Goal: Check status: Check status

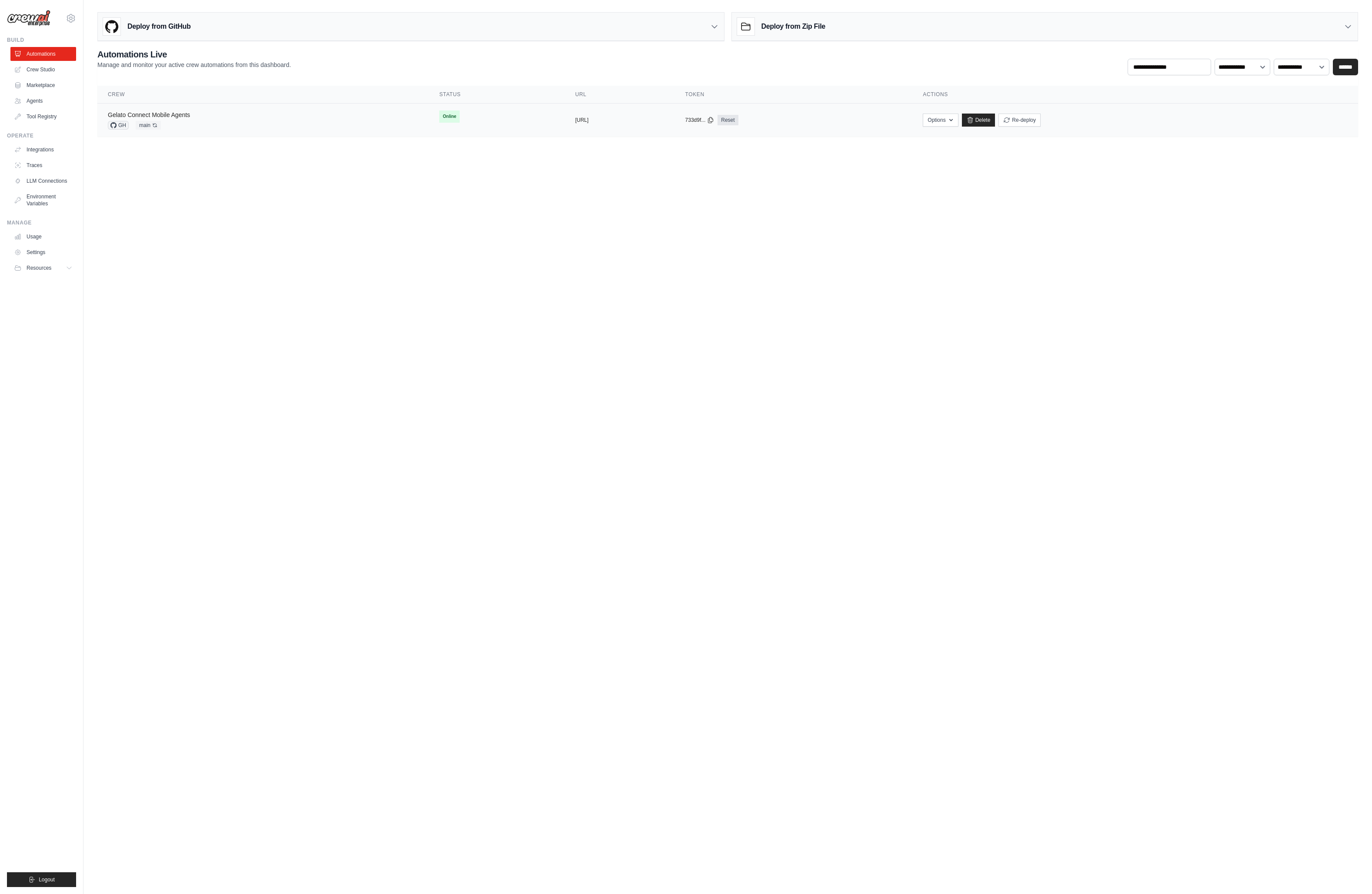
click at [173, 115] on link "Gelato Connect Mobile Agents" at bounding box center [149, 115] width 82 height 7
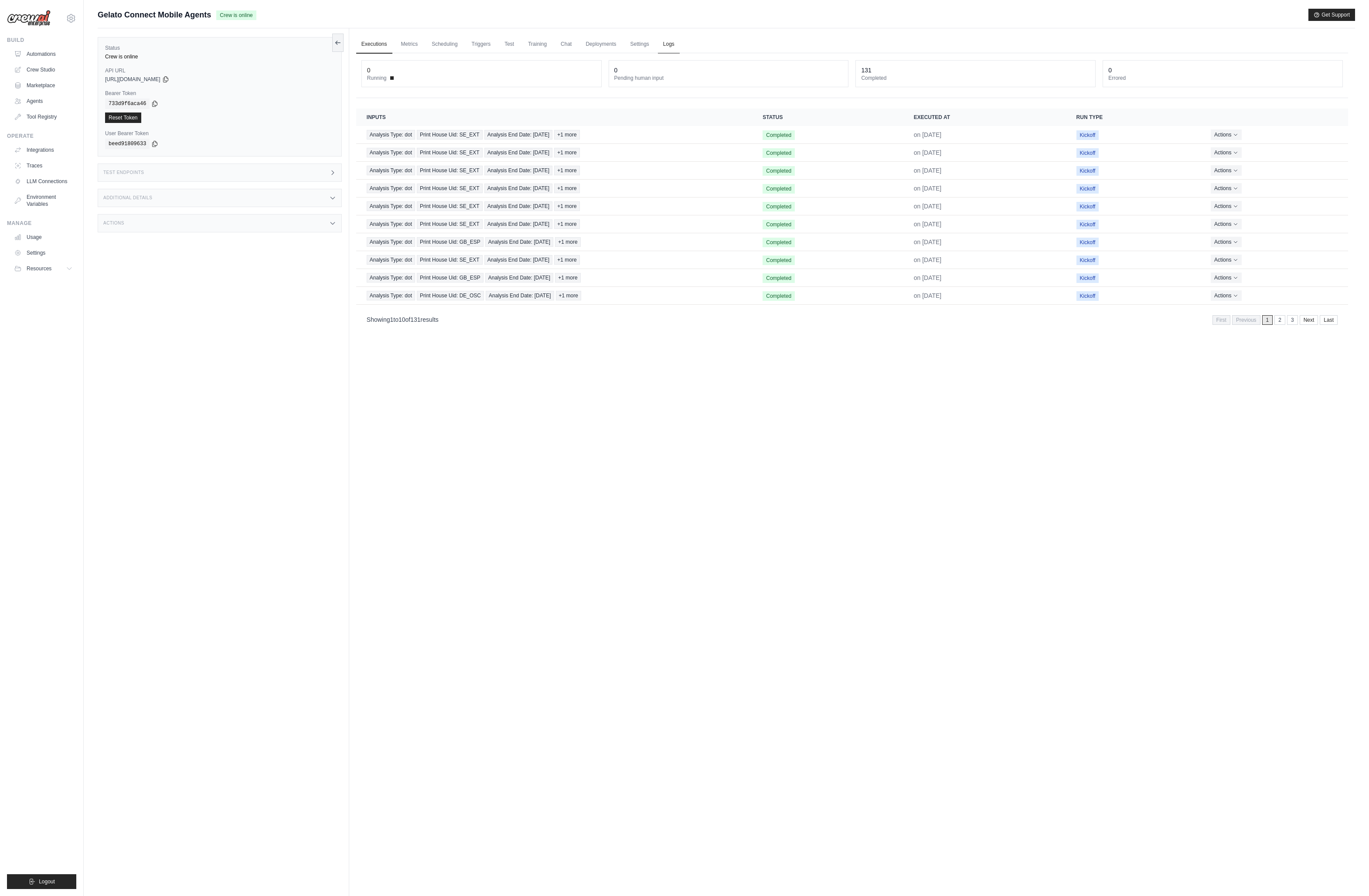
click at [673, 45] on link "Logs" at bounding box center [668, 44] width 22 height 18
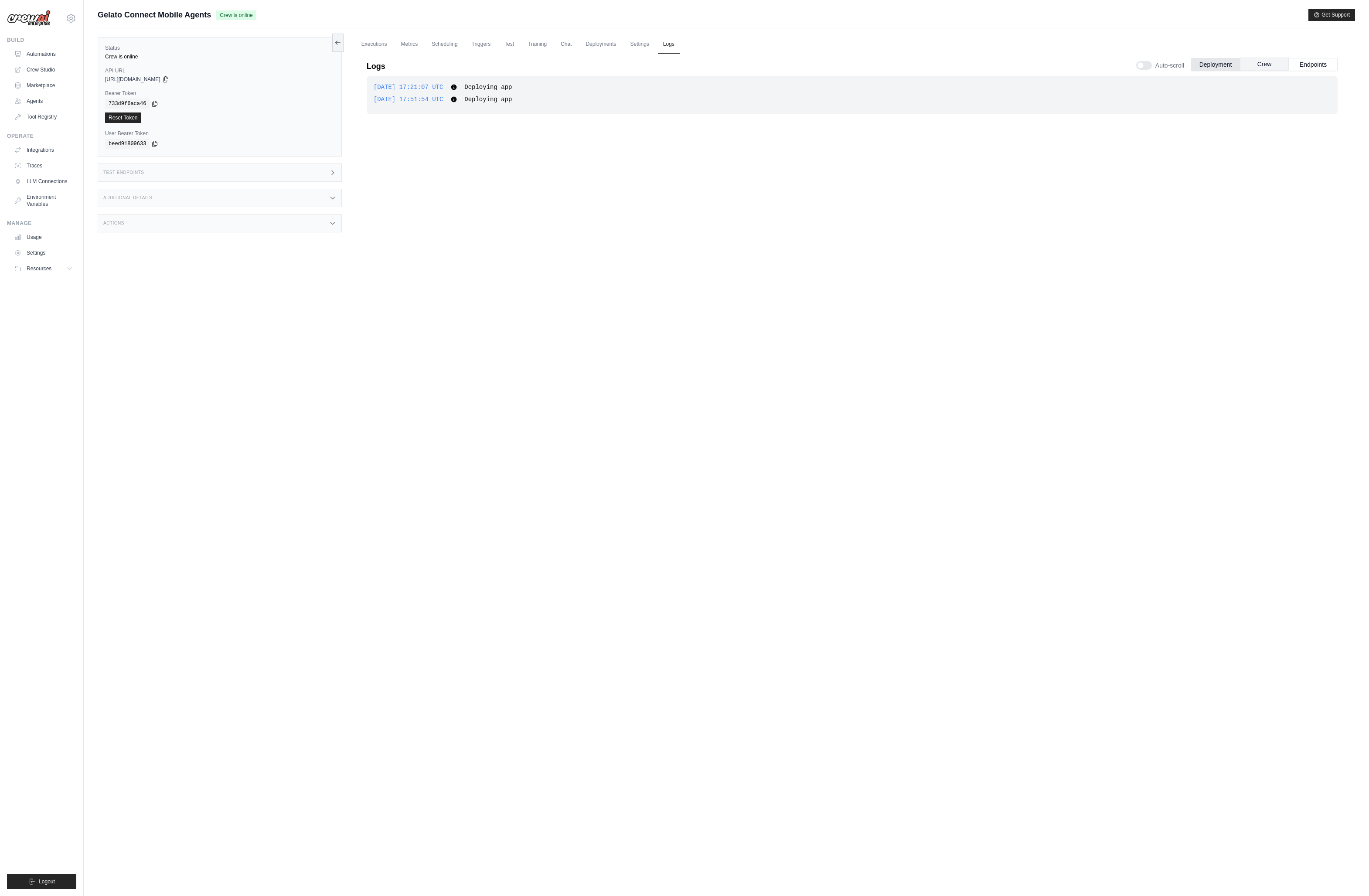
click at [1268, 64] on button "Crew" at bounding box center [1264, 64] width 49 height 13
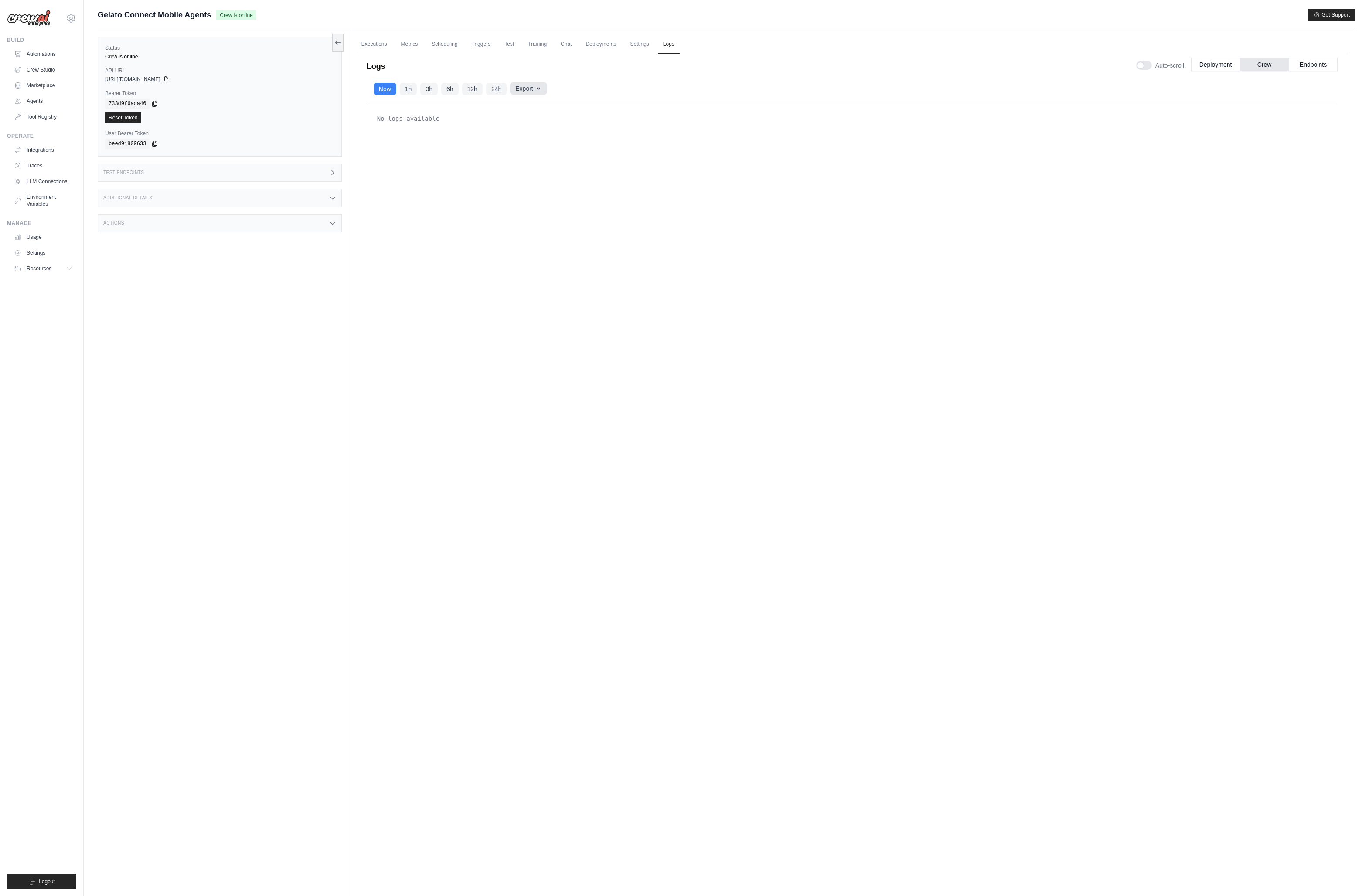
click at [543, 89] on button "Export" at bounding box center [528, 88] width 37 height 12
click at [493, 84] on button "24h" at bounding box center [496, 88] width 20 height 12
click at [1313, 65] on button "Endpoints" at bounding box center [1313, 64] width 49 height 13
click at [1229, 61] on button "Deployment" at bounding box center [1215, 64] width 49 height 13
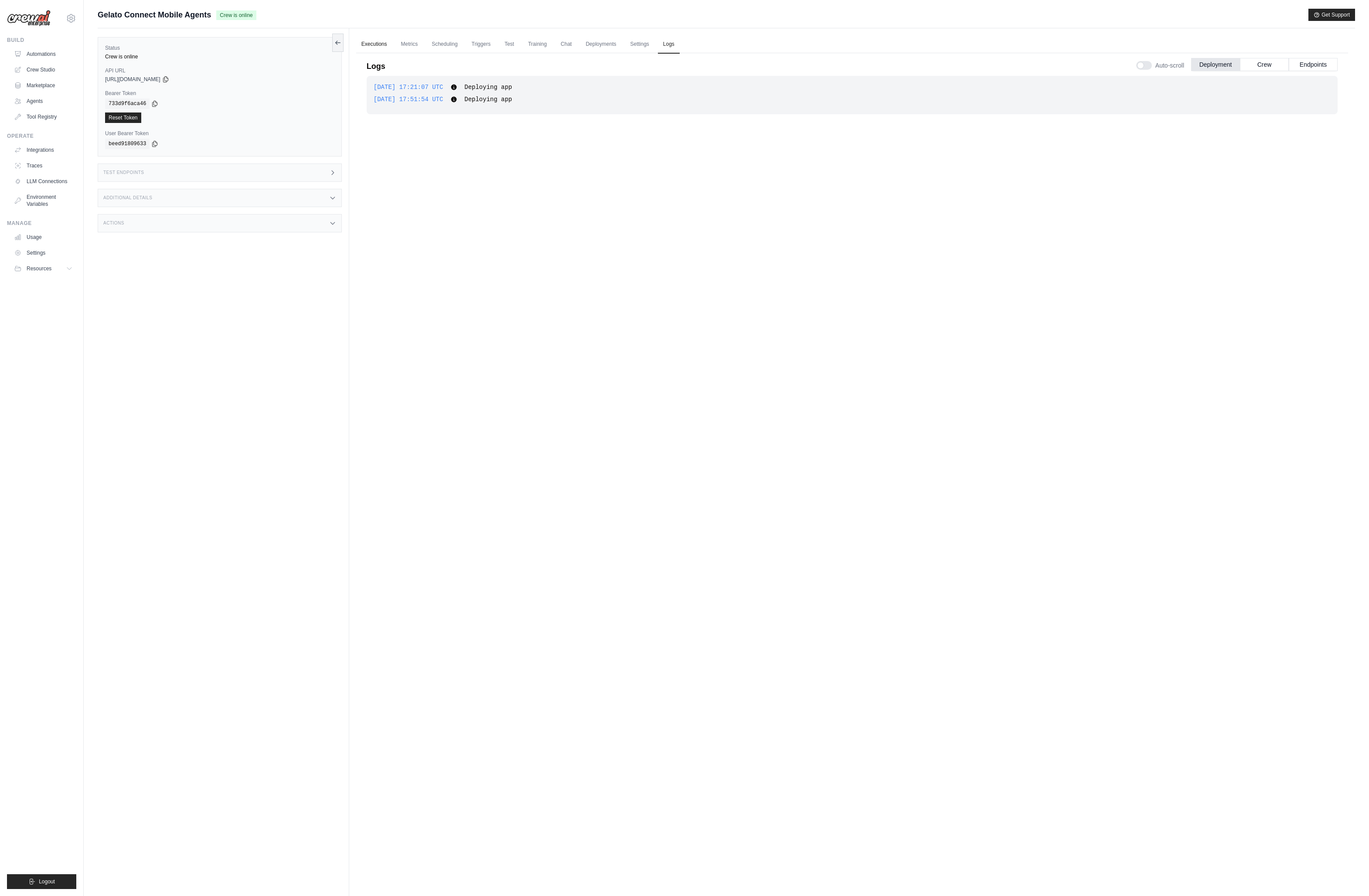
click at [370, 41] on link "Executions" at bounding box center [374, 44] width 36 height 18
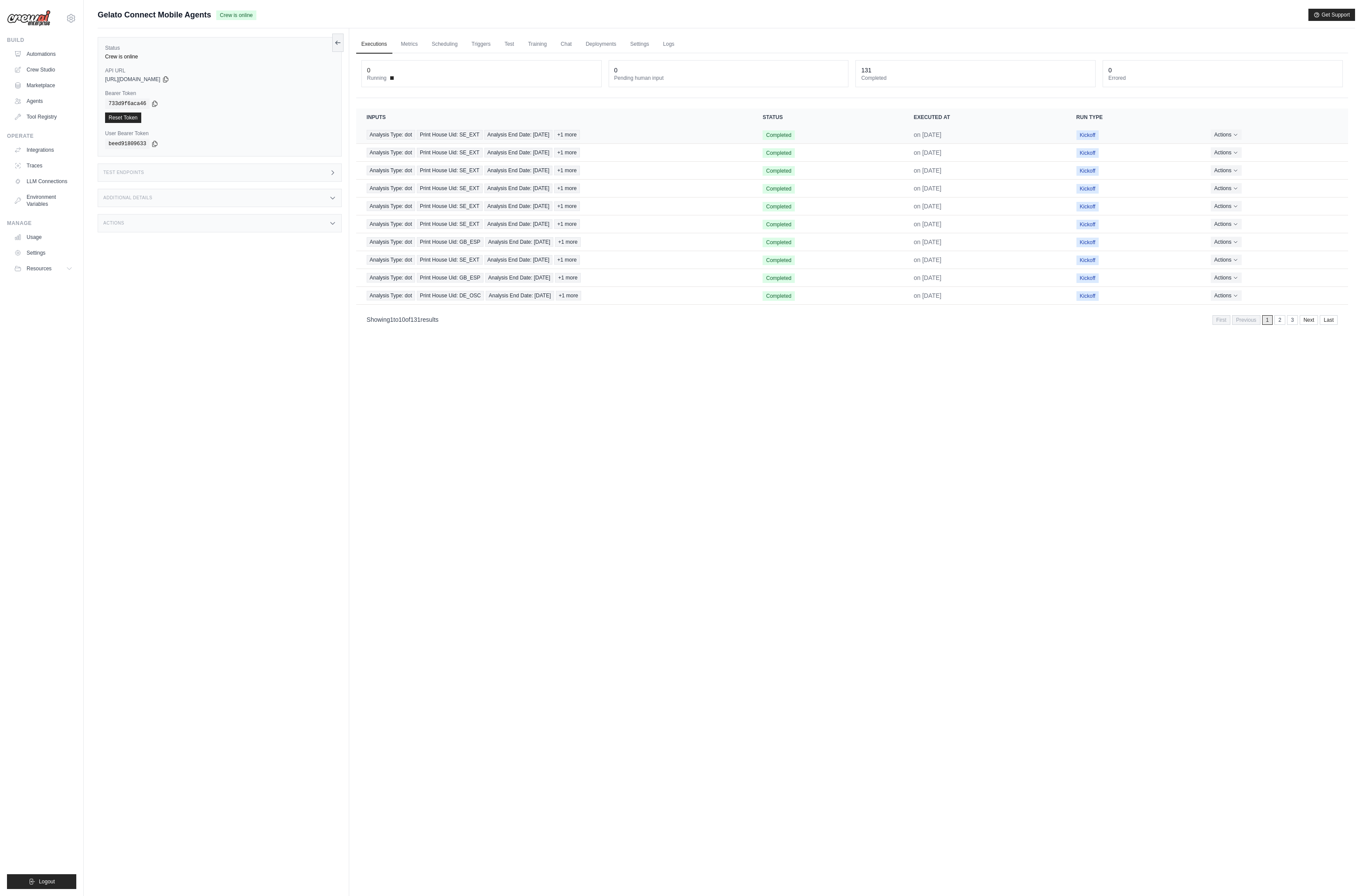
click at [579, 135] on span "+1 more" at bounding box center [567, 135] width 25 height 10
click at [41, 240] on link "Usage" at bounding box center [44, 237] width 66 height 14
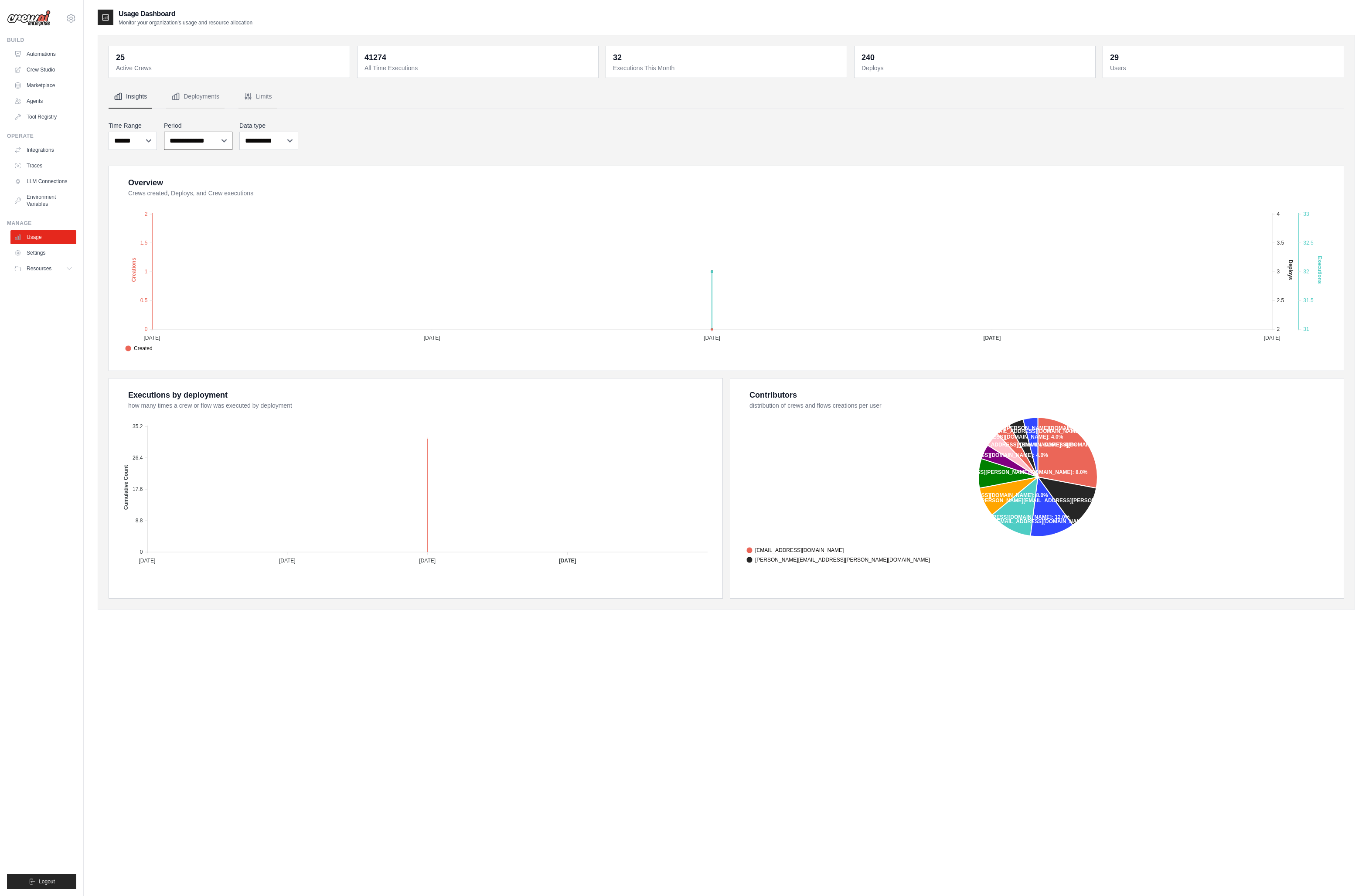
select select "**********"
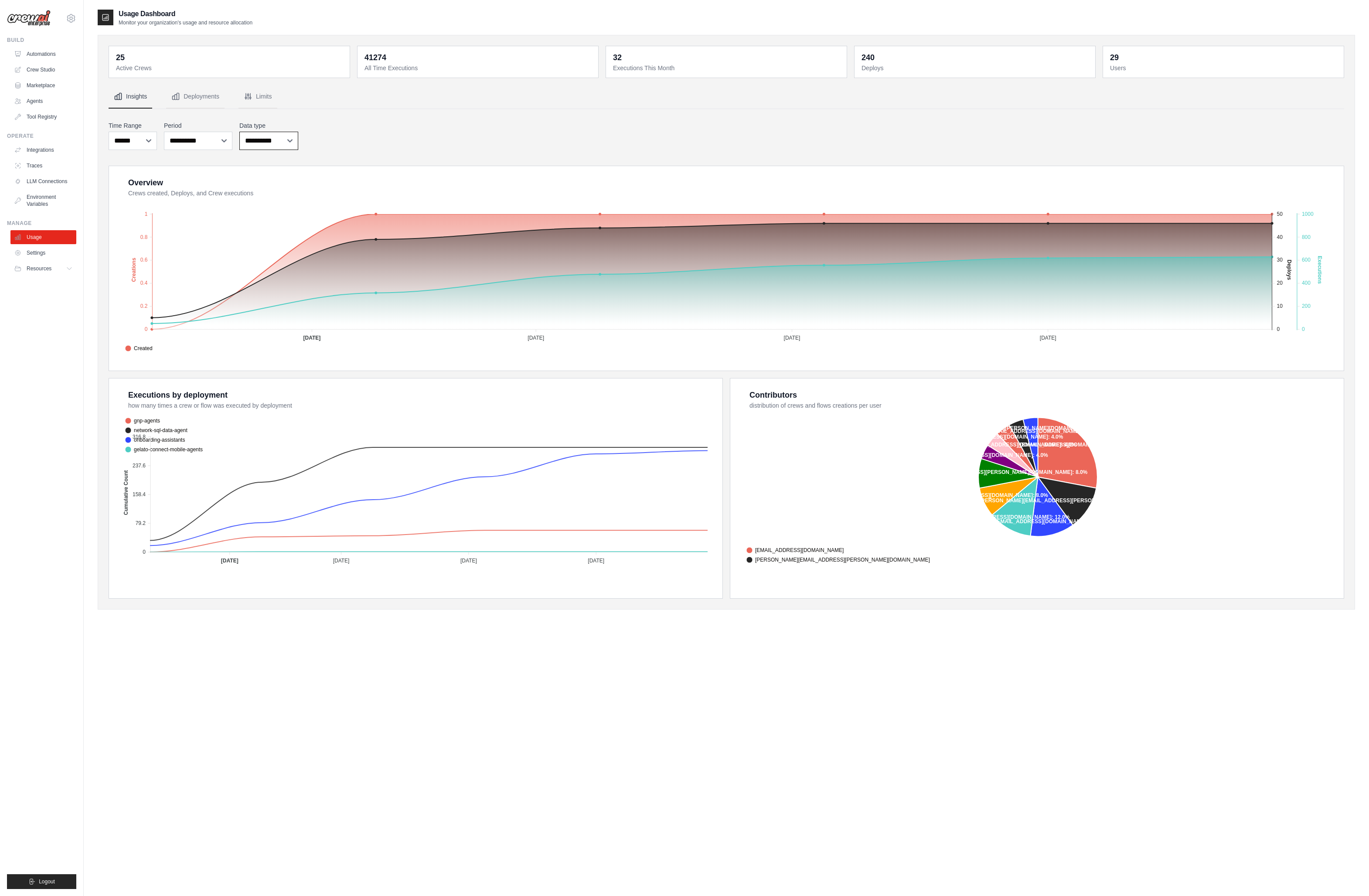
select select "***"
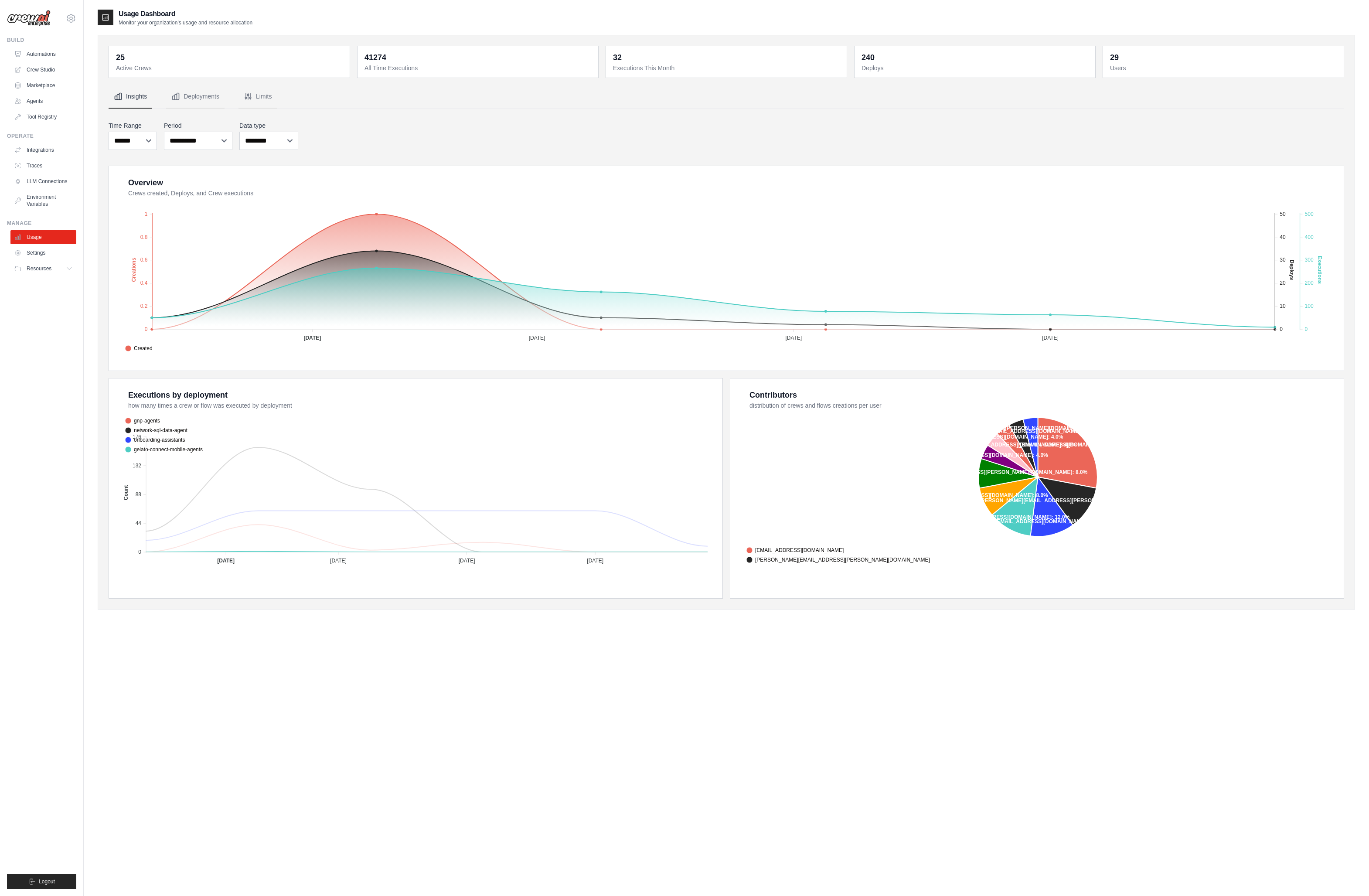
click at [203, 445] on span "gelato-connect-mobile-agents" at bounding box center [163, 449] width 77 height 8
click at [185, 436] on span "onboarding-assistants" at bounding box center [155, 439] width 60 height 8
click at [356, 427] on div "network-sql-data-agent" at bounding box center [416, 430] width 584 height 8
click at [160, 419] on span "gnp-agents" at bounding box center [142, 421] width 35 height 8
click at [508, 415] on div "gnp-agents network-sql-data-agent onboarding-assistants gelato-connect-mobile-a…" at bounding box center [416, 435] width 591 height 40
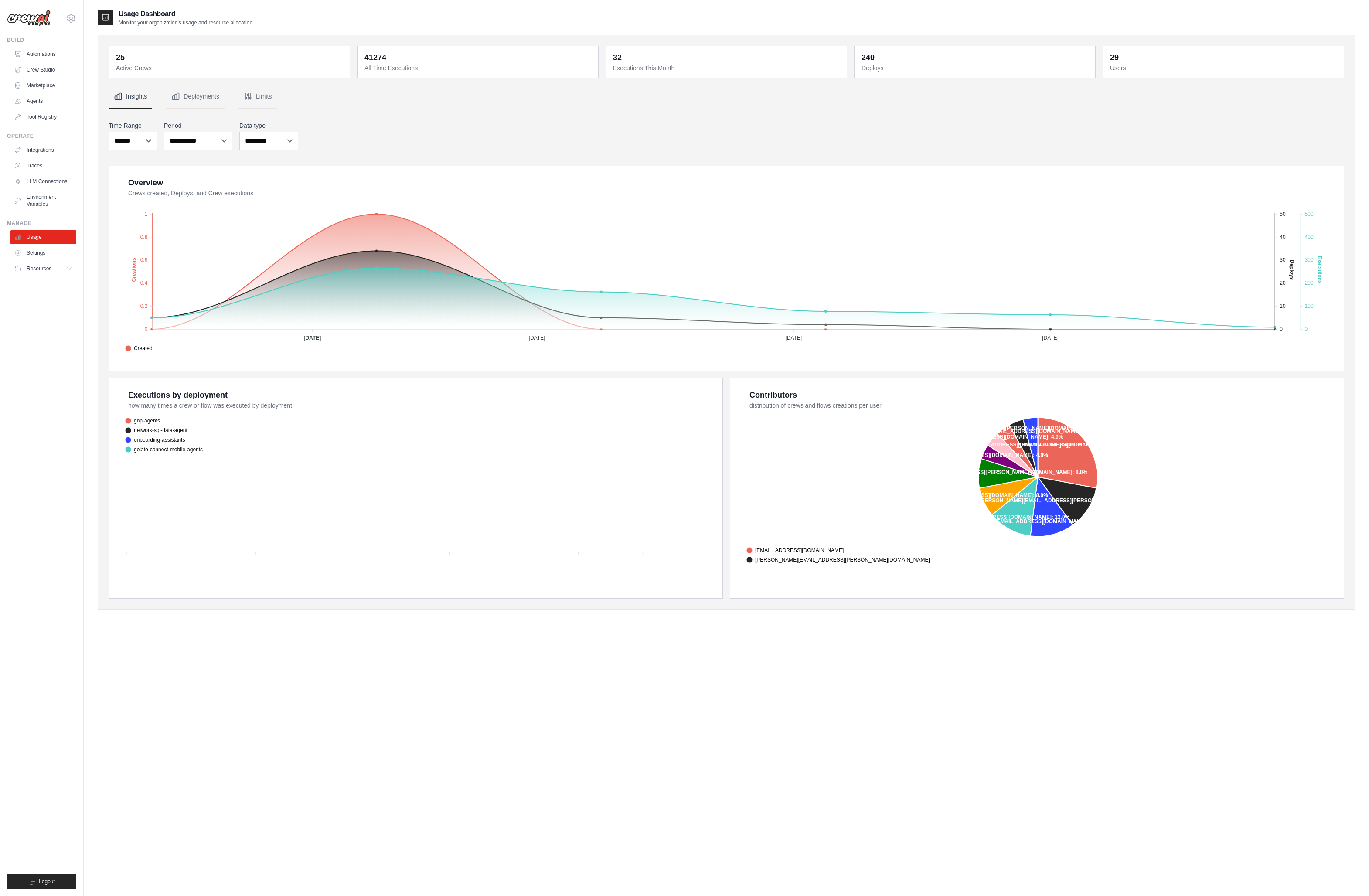
click at [203, 445] on span "gelato-connect-mobile-agents" at bounding box center [163, 449] width 77 height 8
click at [41, 53] on link "Automations" at bounding box center [44, 54] width 66 height 14
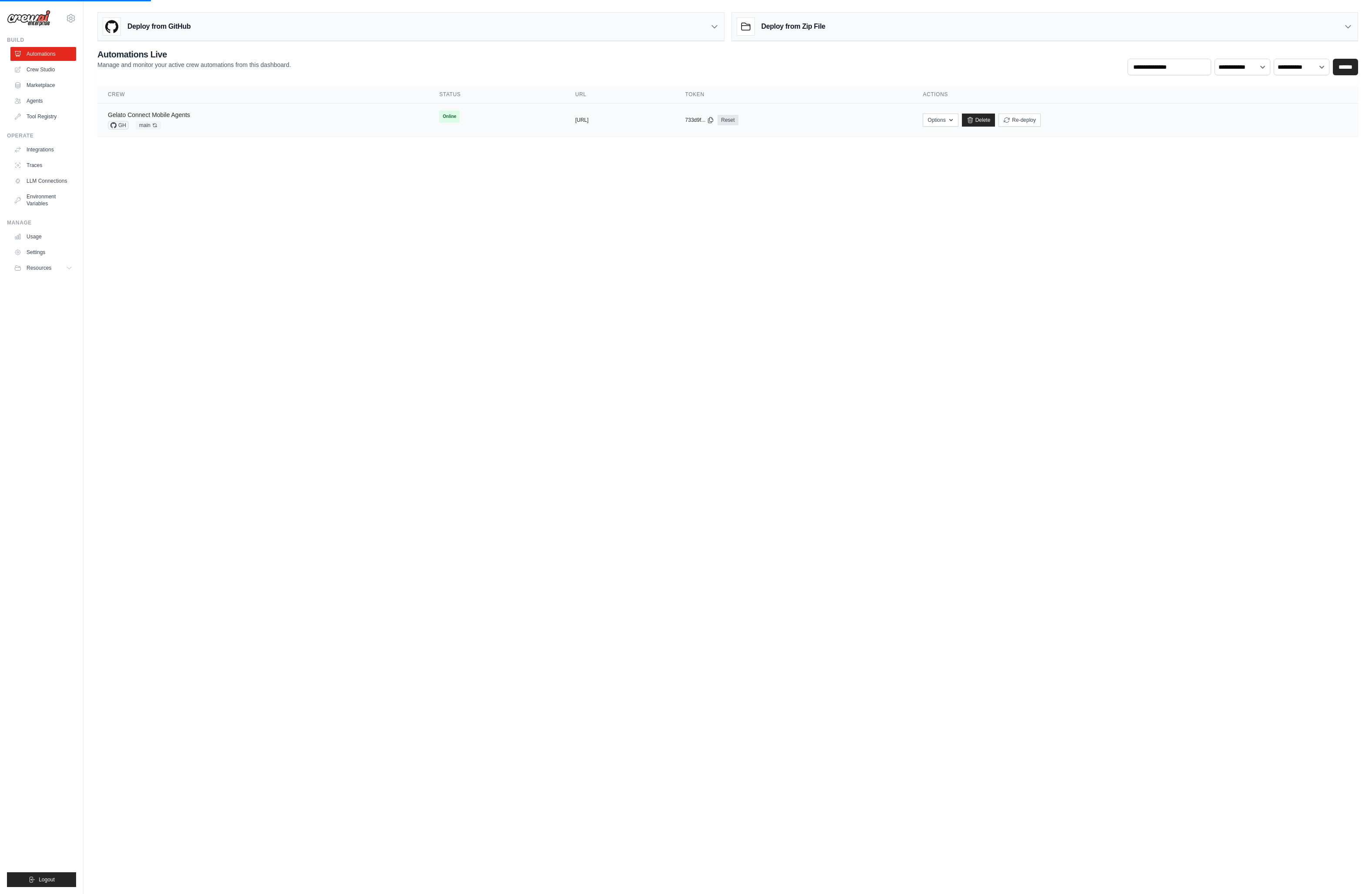
click at [177, 117] on link "Gelato Connect Mobile Agents" at bounding box center [149, 115] width 82 height 7
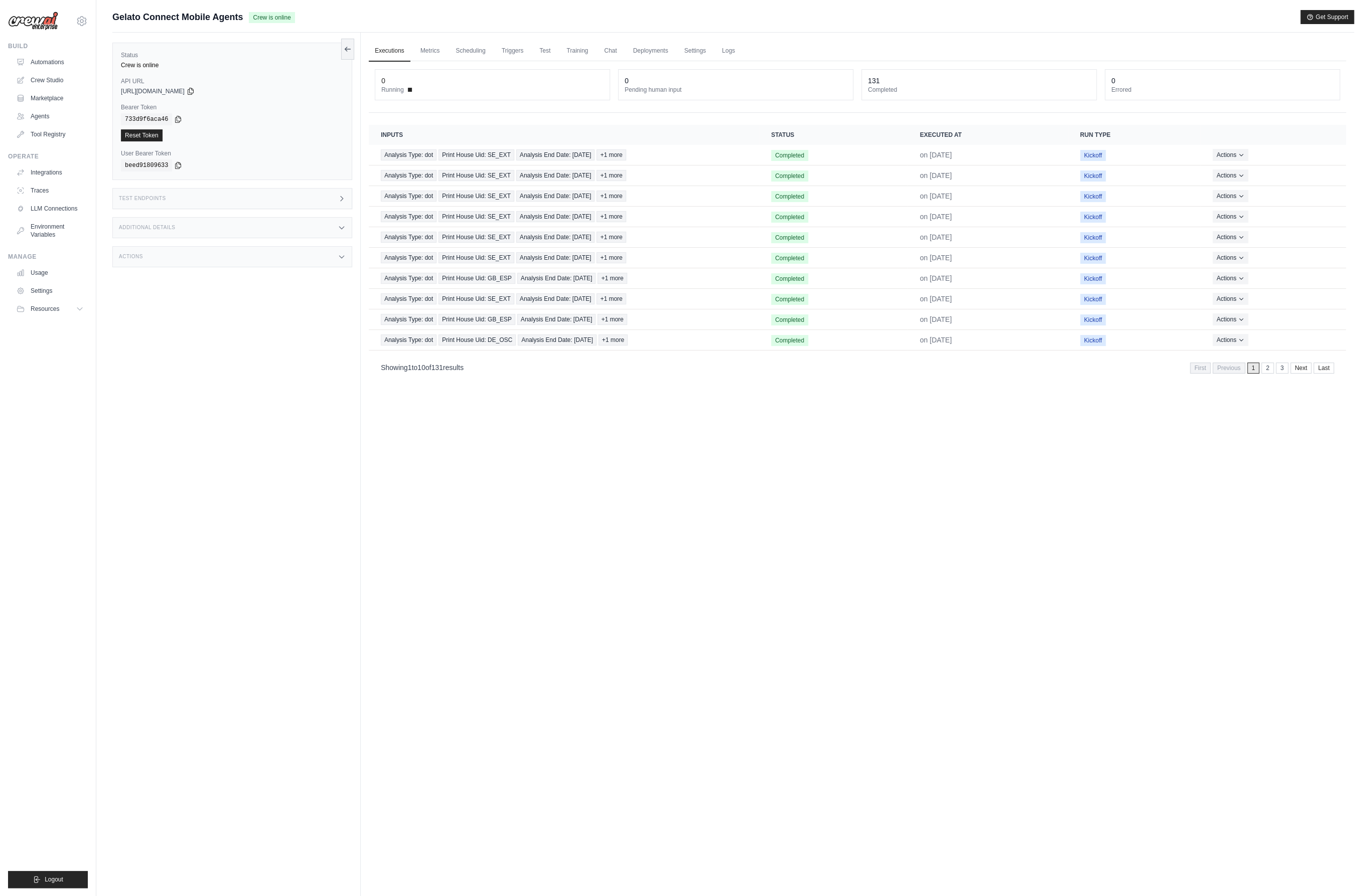
click at [753, 472] on div "Executions Metrics Scheduling Triggers Test Training Chat Deployments Settings …" at bounding box center [857, 480] width 993 height 896
click at [431, 48] on link "Metrics" at bounding box center [429, 51] width 31 height 21
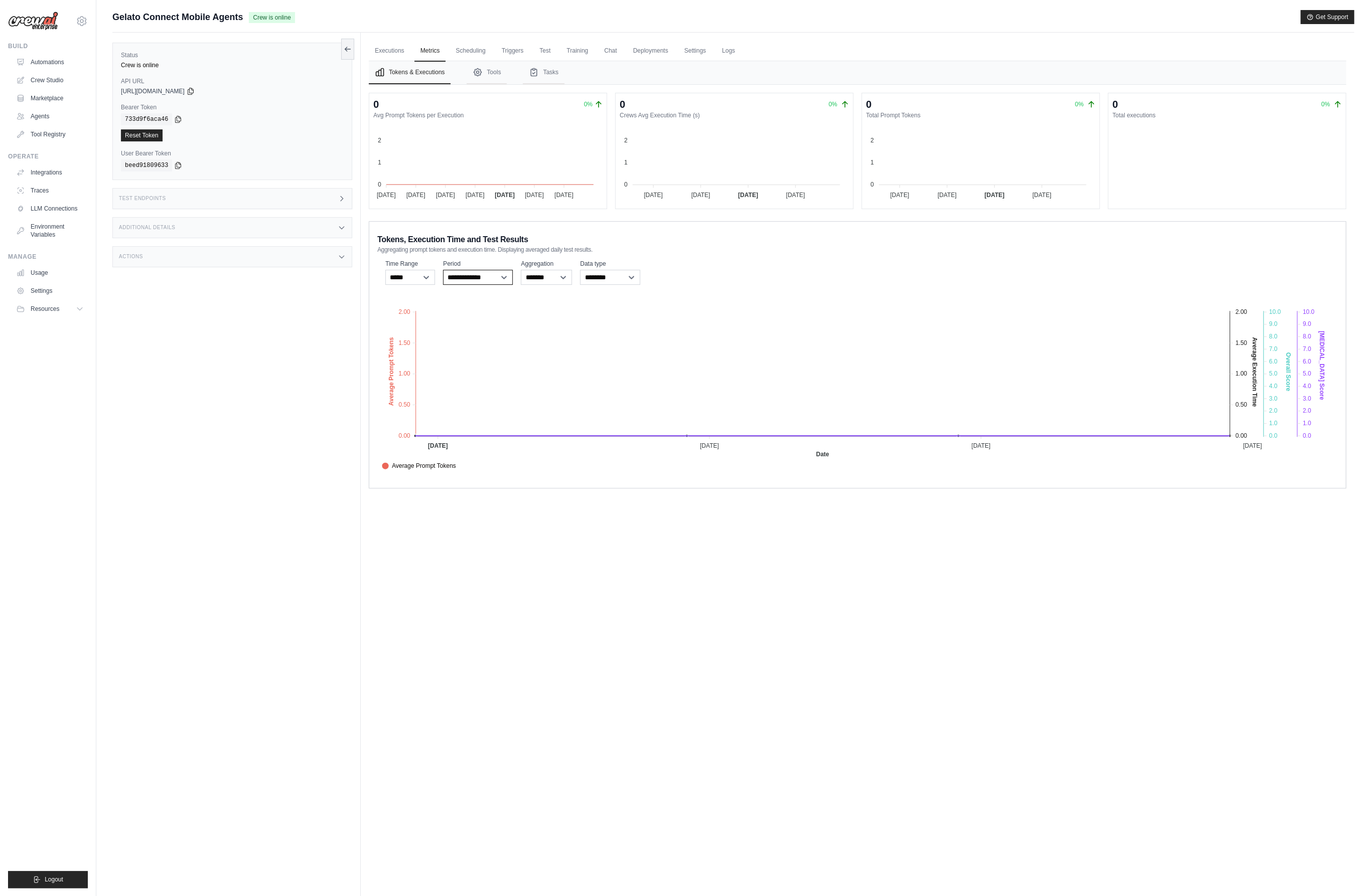
select select "**********"
select select "*****"
